Goal: Task Accomplishment & Management: Manage account settings

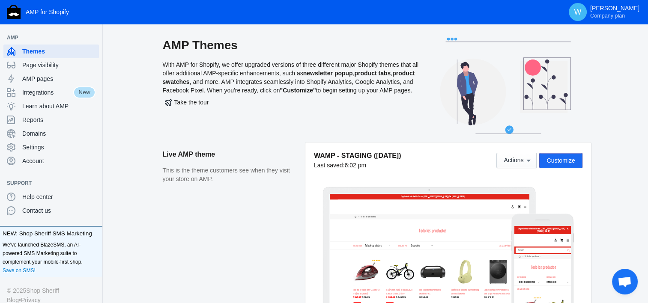
click at [326, 157] on span "Customize" at bounding box center [561, 160] width 28 height 7
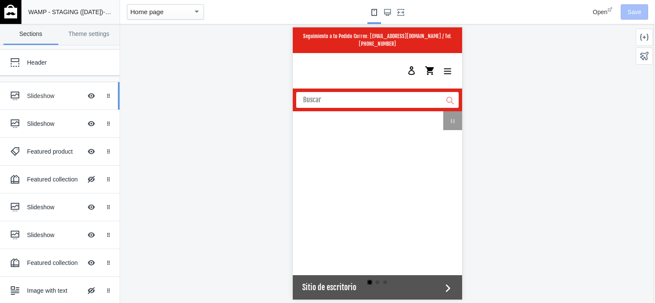
scroll to position [0, 326]
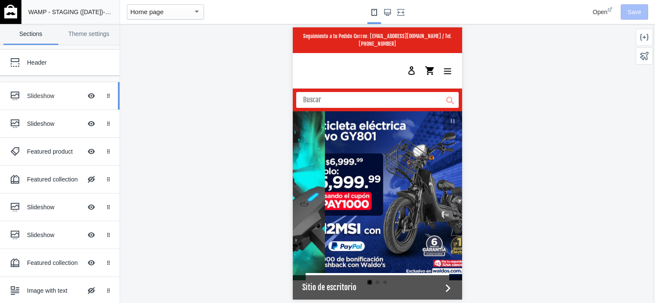
click at [31, 99] on div "Slideshow" at bounding box center [54, 96] width 55 height 9
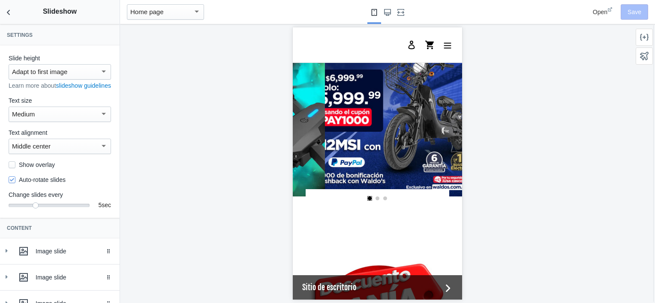
scroll to position [87, 0]
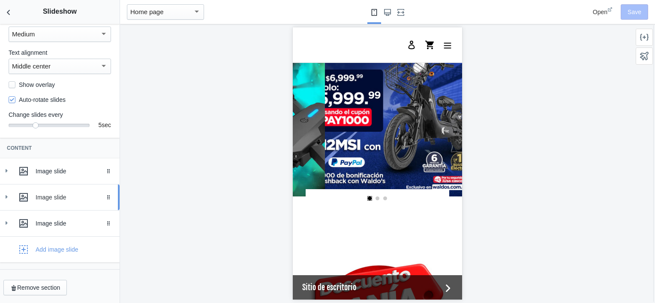
click at [67, 195] on div "Image slide" at bounding box center [75, 197] width 78 height 9
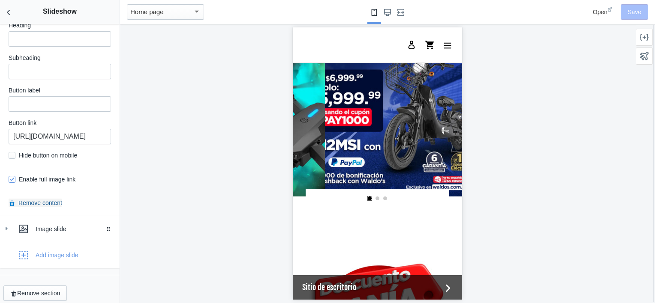
click at [44, 201] on button "Remove content" at bounding box center [36, 203] width 54 height 9
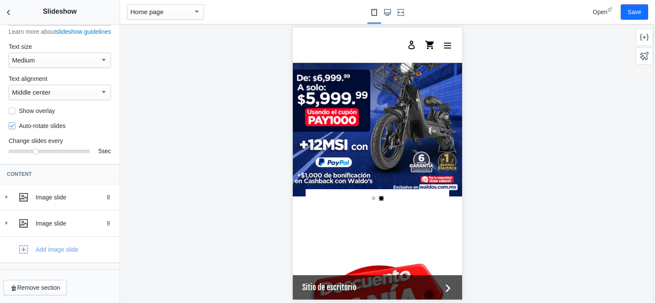
scroll to position [0, 0]
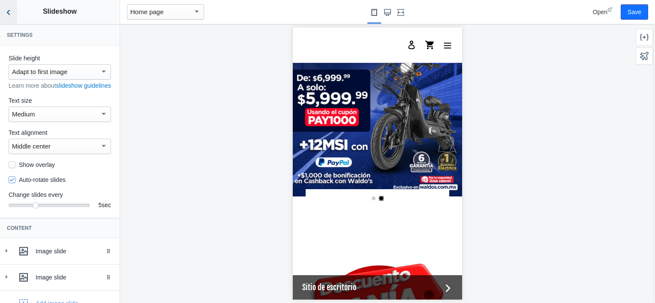
click at [7, 9] on icon "Back to sections" at bounding box center [8, 12] width 9 height 9
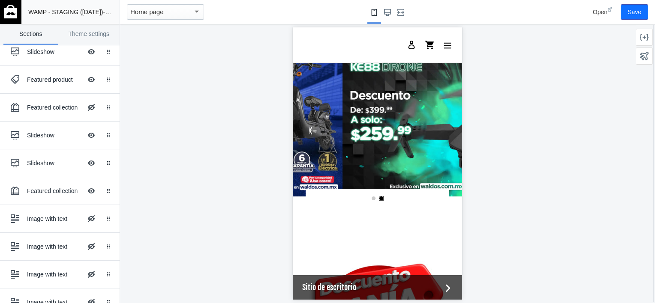
scroll to position [0, 163]
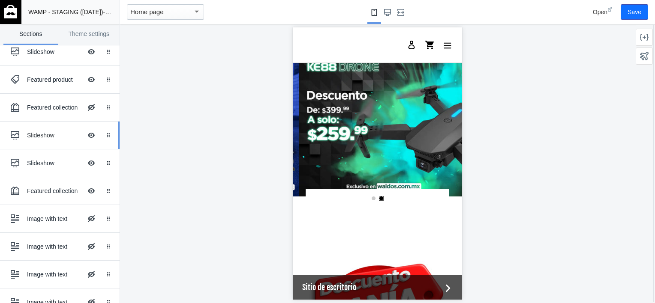
click at [27, 136] on div "Slideshow" at bounding box center [54, 135] width 55 height 9
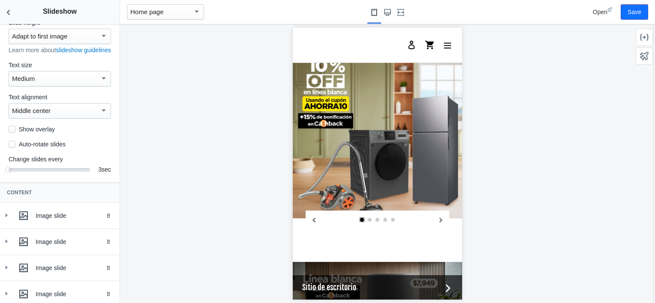
scroll to position [36, 0]
click at [14, 222] on div "Image slide" at bounding box center [59, 215] width 107 height 17
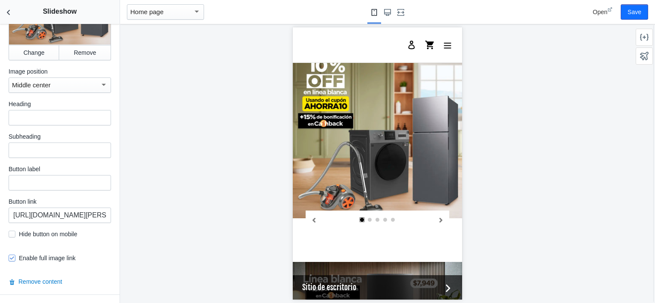
scroll to position [344, 0]
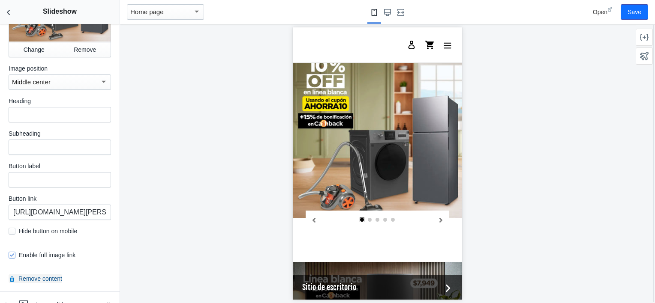
click at [36, 279] on button "Remove content" at bounding box center [36, 279] width 54 height 9
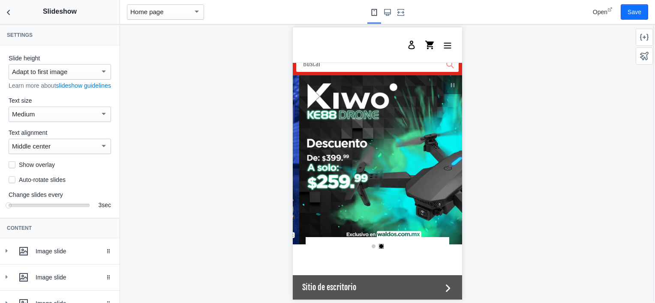
scroll to position [0, 0]
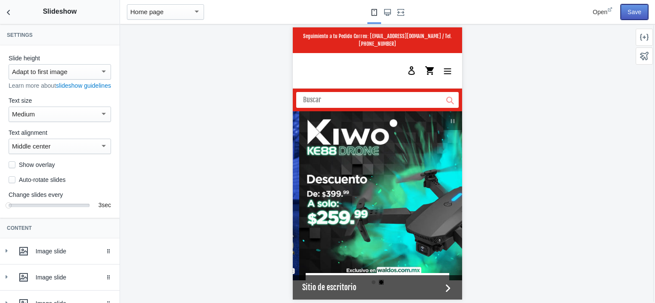
click at [634, 12] on button "Save" at bounding box center [633, 11] width 27 height 15
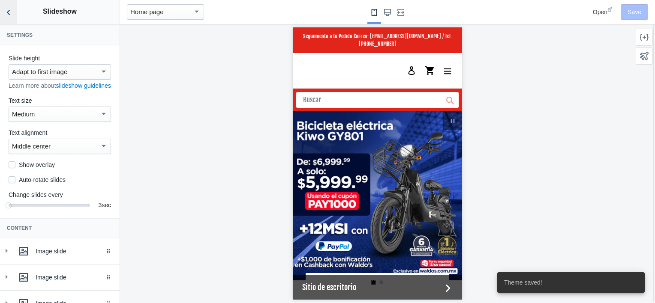
click at [7, 11] on icon "Back to sections" at bounding box center [8, 12] width 9 height 9
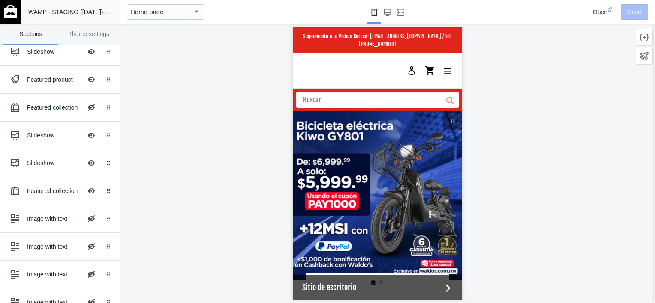
click at [9, 10] on img at bounding box center [10, 12] width 13 height 14
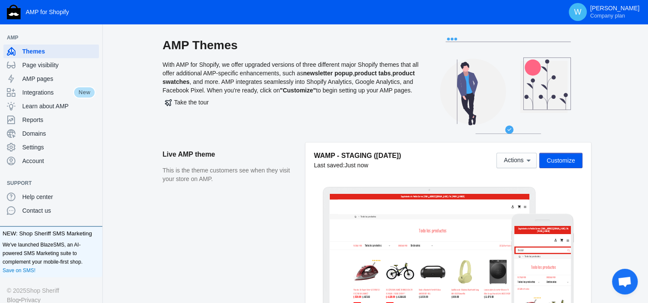
click at [557, 159] on span "Customize" at bounding box center [561, 160] width 28 height 7
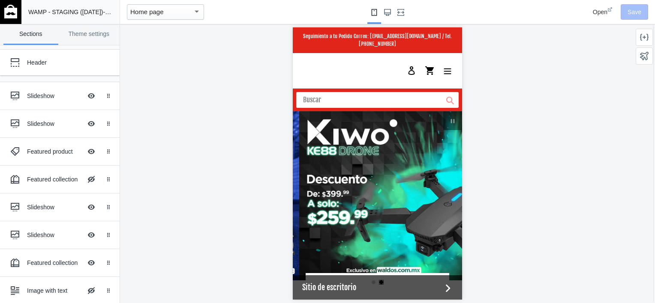
click at [7, 12] on img at bounding box center [10, 12] width 13 height 14
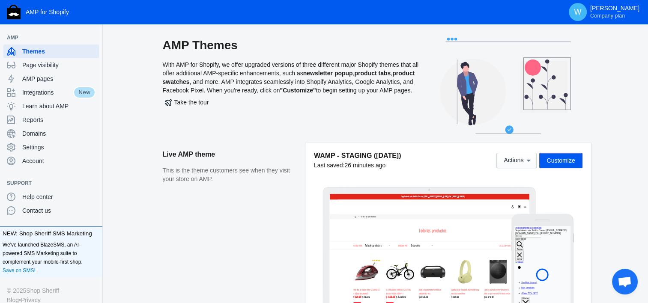
click at [568, 161] on span "Customize" at bounding box center [561, 160] width 28 height 7
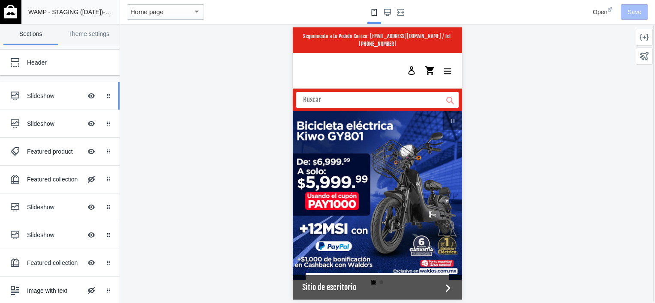
click at [42, 96] on div "Slideshow" at bounding box center [54, 96] width 55 height 9
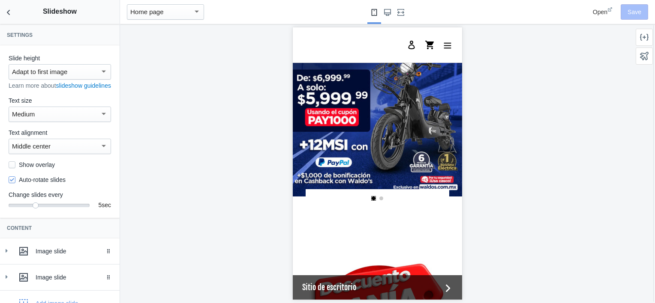
scroll to position [62, 0]
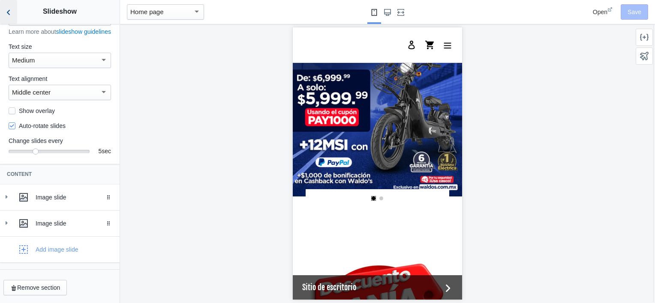
click at [13, 17] on button "Back to sections" at bounding box center [8, 12] width 17 height 24
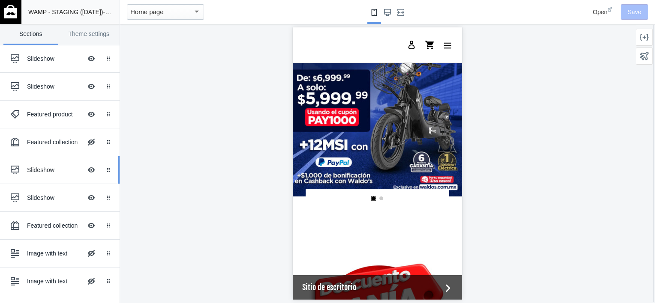
scroll to position [0, 119]
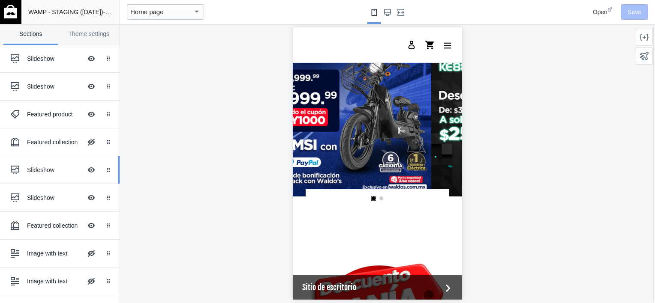
click at [63, 200] on div "Slideshow" at bounding box center [54, 198] width 55 height 9
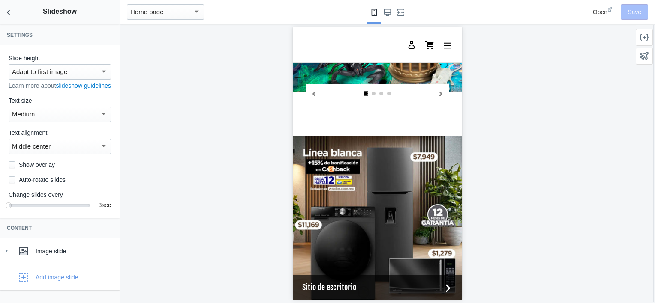
scroll to position [1007, 0]
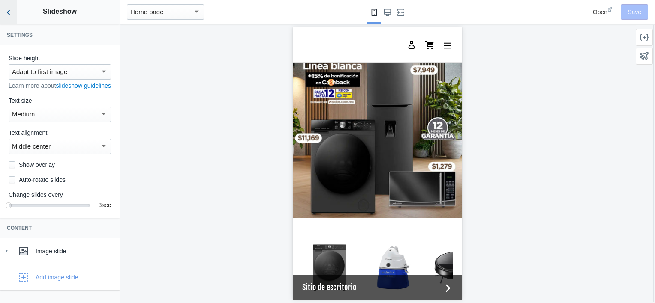
click at [4, 11] on icon "Back to sections" at bounding box center [8, 12] width 9 height 9
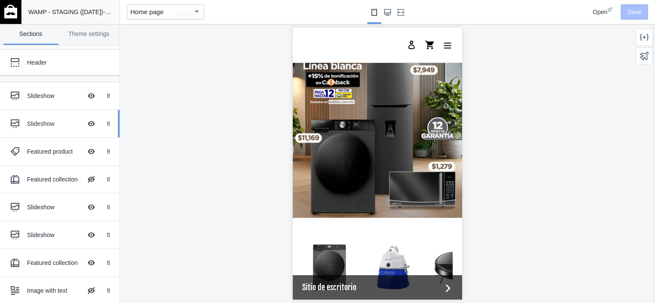
click at [48, 131] on div "Slideshow Hide Image with text overlay" at bounding box center [53, 123] width 94 height 19
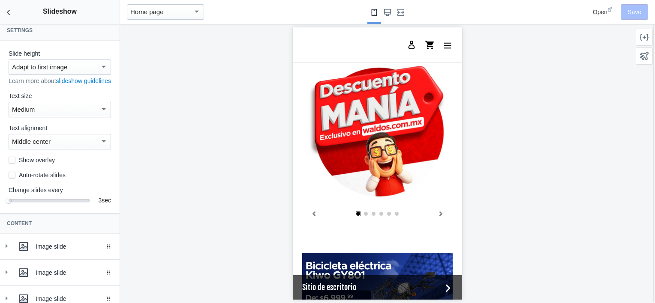
scroll to position [48, 0]
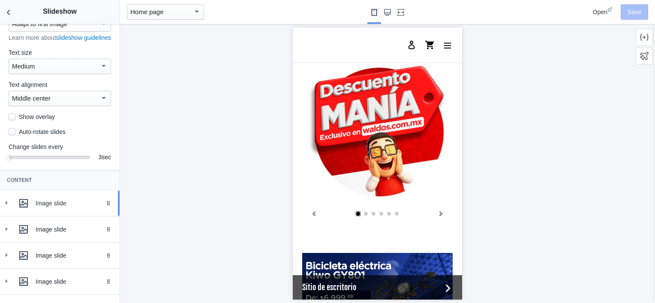
click at [42, 212] on div "Image slide" at bounding box center [59, 203] width 107 height 17
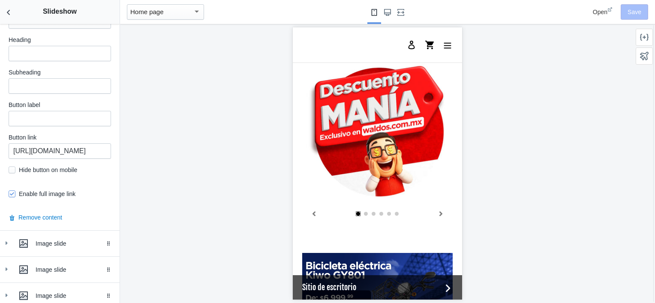
scroll to position [407, 0]
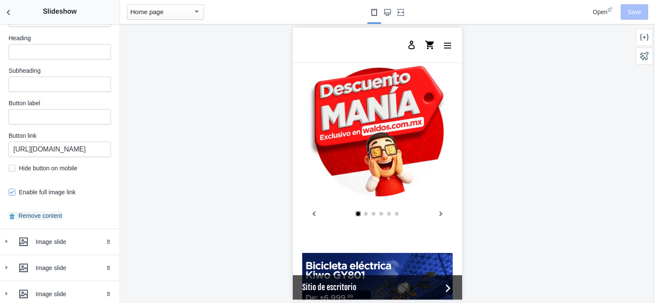
click at [33, 215] on button "Remove content" at bounding box center [36, 216] width 54 height 9
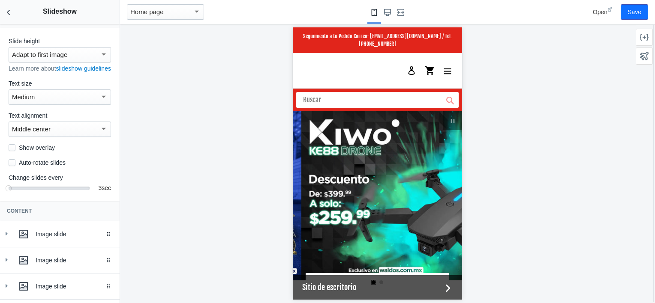
scroll to position [0, 163]
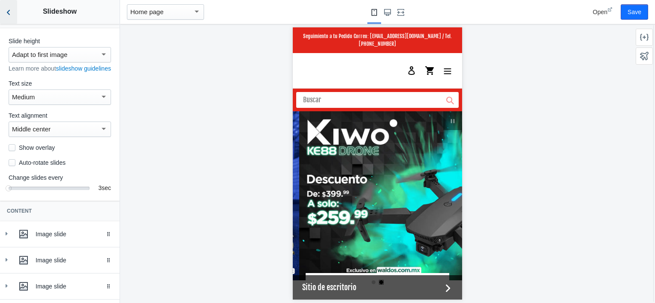
click at [7, 13] on icon "Back to sections" at bounding box center [8, 12] width 9 height 9
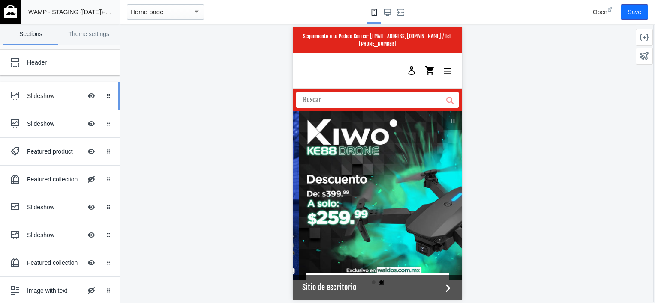
click at [34, 101] on div "Slideshow Hide Image with text overlay" at bounding box center [53, 96] width 94 height 19
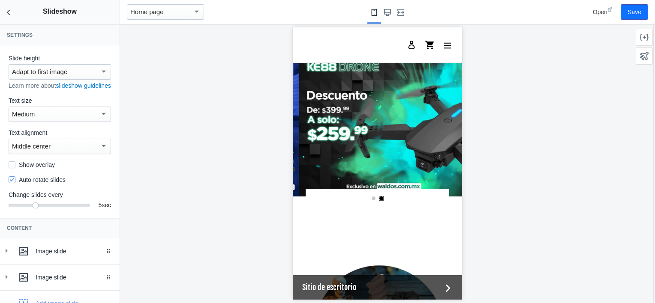
scroll to position [62, 0]
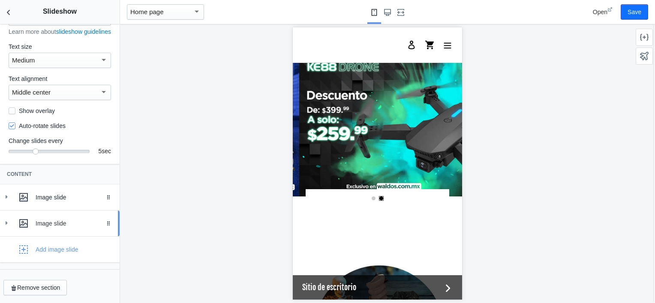
click at [13, 219] on div "Image slide" at bounding box center [59, 223] width 107 height 17
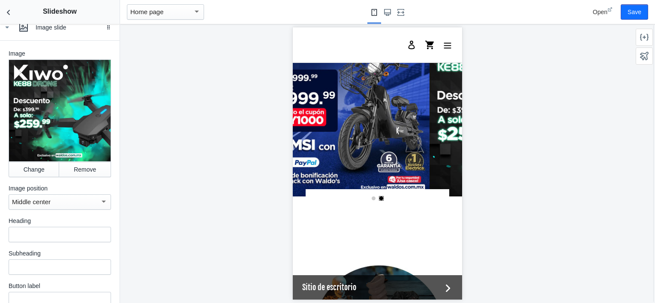
scroll to position [0, 0]
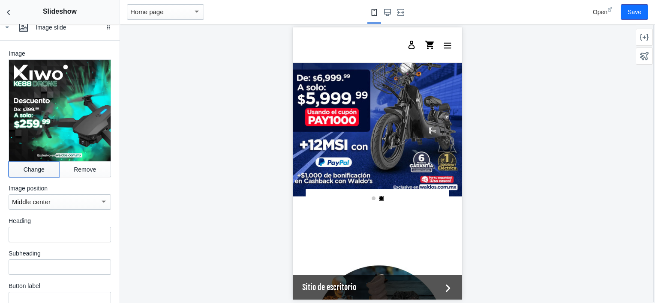
click at [32, 174] on button "Change" at bounding box center [34, 169] width 51 height 15
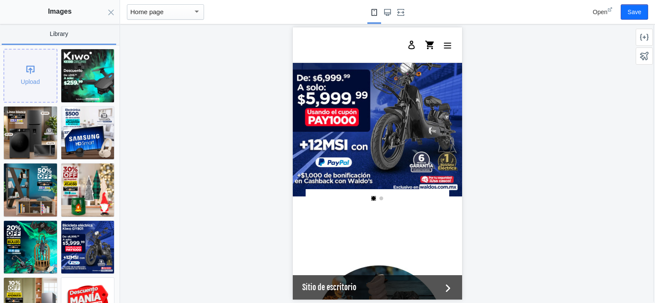
click at [27, 77] on div "Upload" at bounding box center [30, 76] width 52 height 52
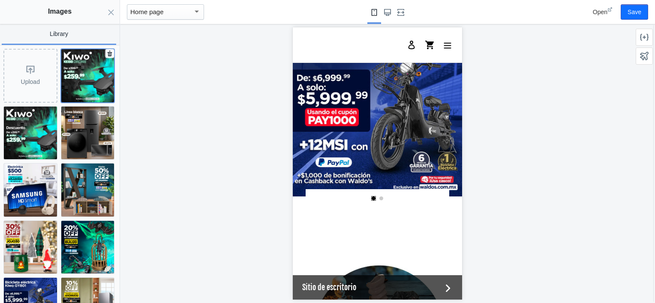
click at [74, 79] on img at bounding box center [87, 75] width 53 height 53
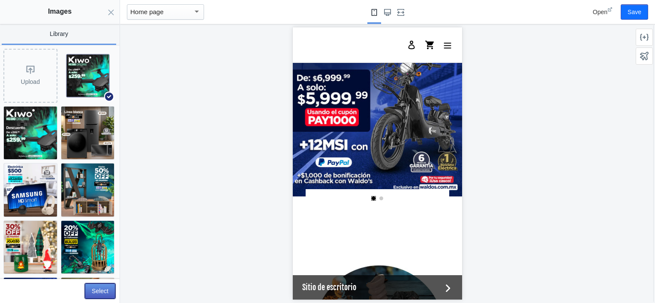
click at [92, 287] on button "Select" at bounding box center [100, 291] width 30 height 15
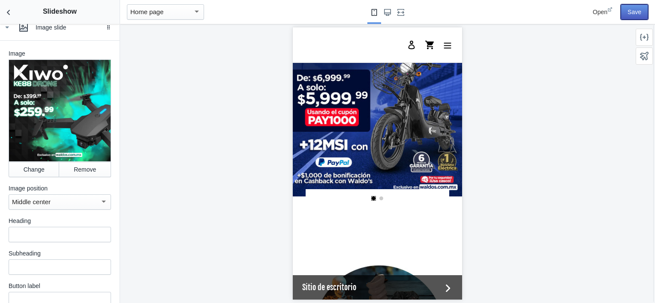
click at [632, 9] on button "Save" at bounding box center [633, 11] width 27 height 15
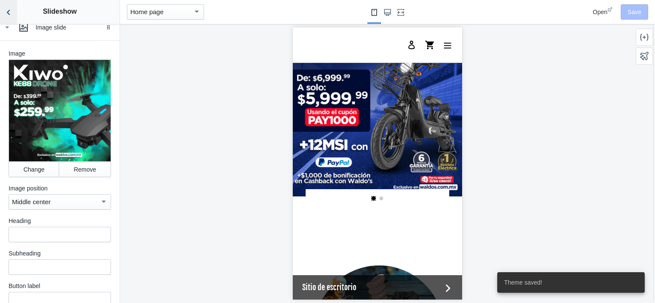
click at [14, 3] on button "Back to sections" at bounding box center [8, 12] width 17 height 24
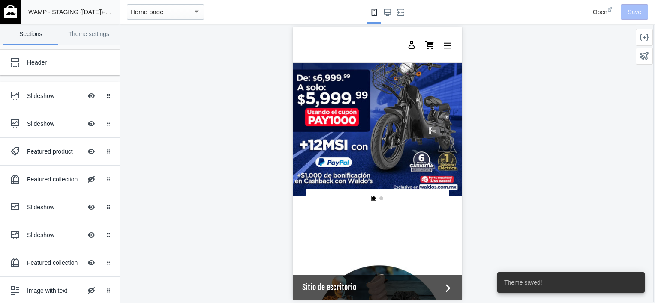
click at [9, 9] on img at bounding box center [10, 12] width 13 height 14
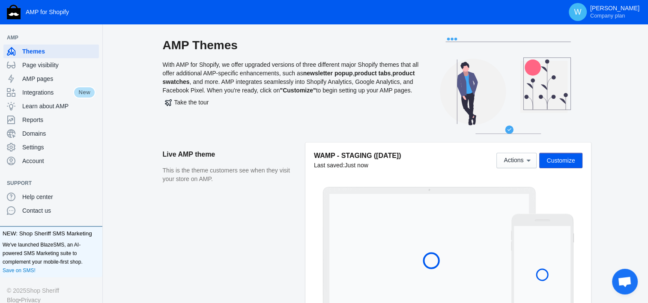
click at [258, 255] on aside "Live AMP theme This is the theme customers see when they visit your store on AM…" at bounding box center [234, 238] width 143 height 190
